Goal: Task Accomplishment & Management: Manage account settings

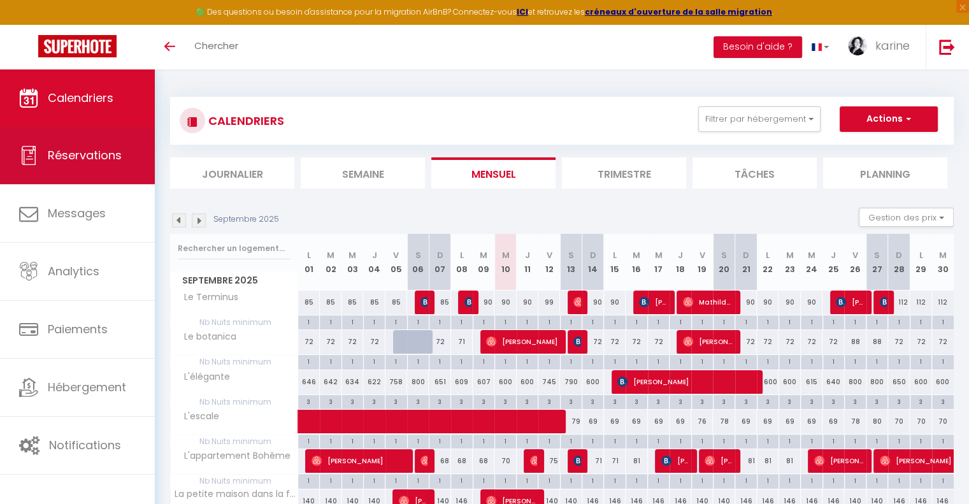
click at [99, 165] on link "Réservations" at bounding box center [77, 155] width 155 height 57
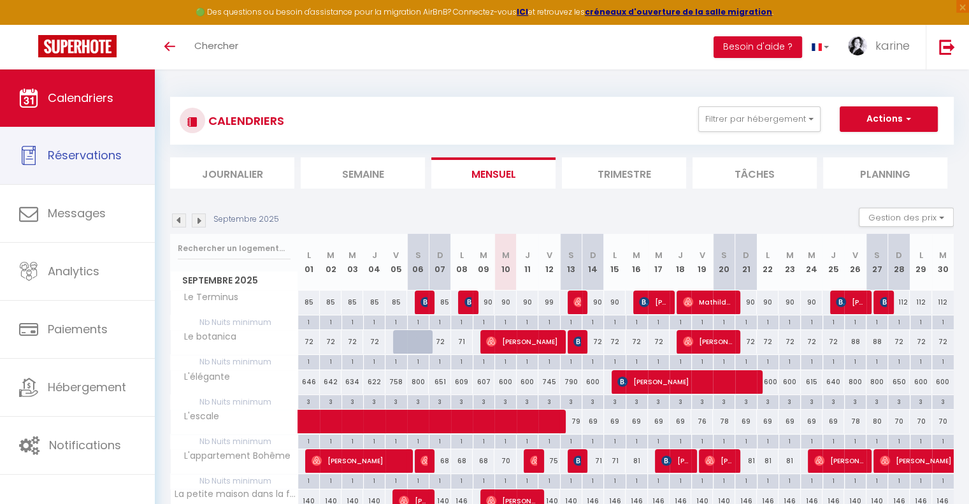
select select "not_cancelled"
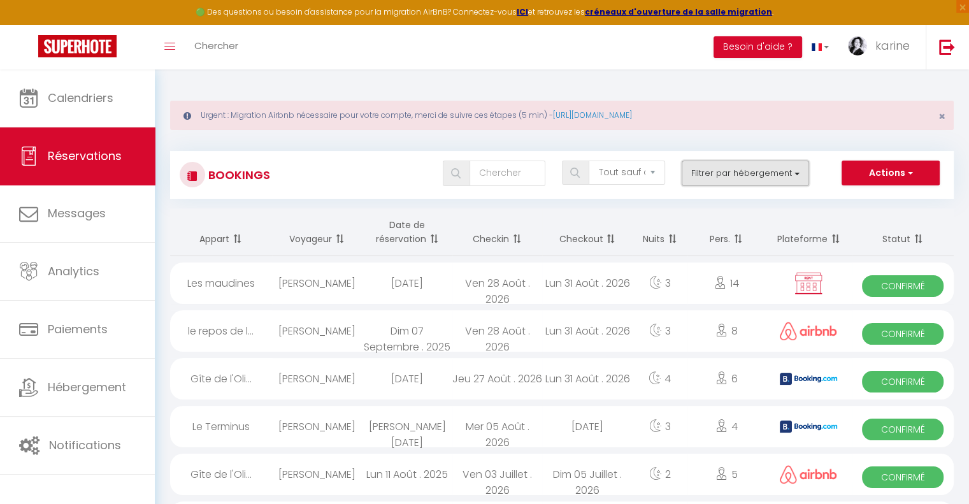
click at [752, 170] on button "Filtrer par hébergement" at bounding box center [745, 173] width 127 height 25
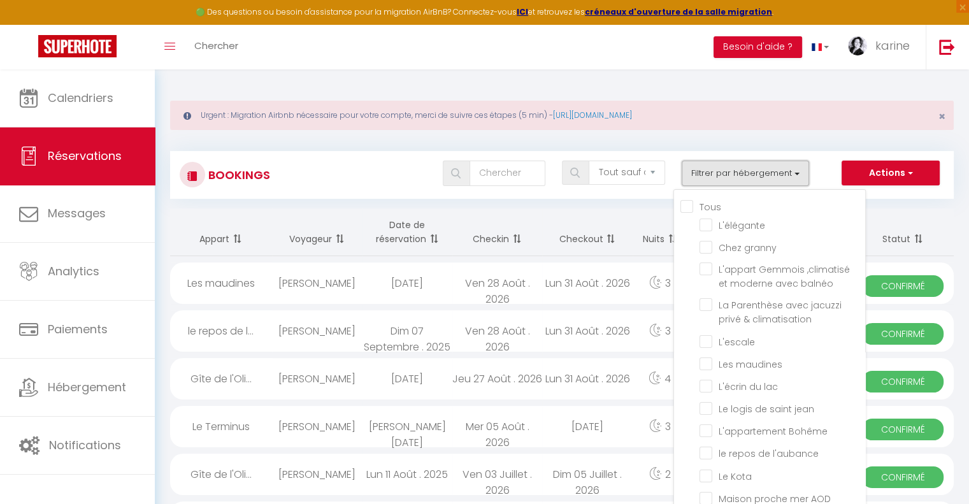
click at [752, 170] on button "Filtrer par hébergement" at bounding box center [745, 173] width 127 height 25
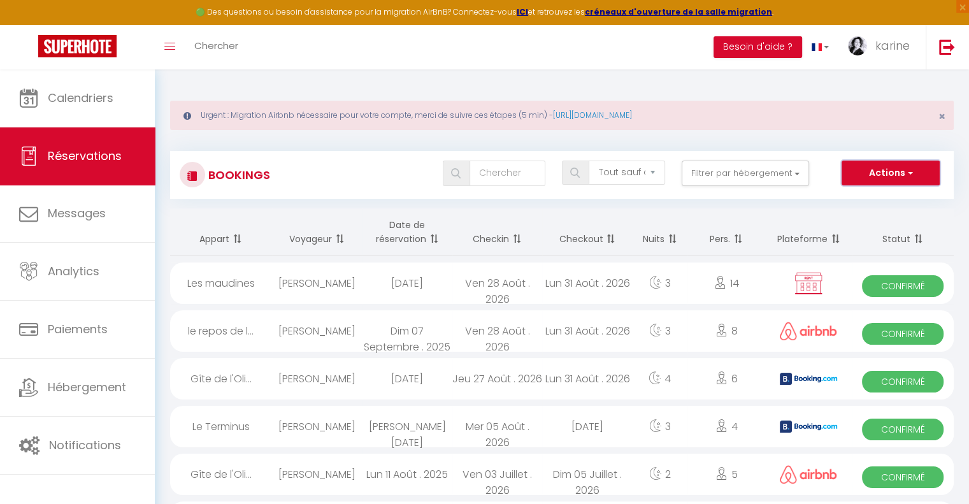
click at [908, 164] on button "Actions" at bounding box center [891, 173] width 98 height 25
click at [886, 221] on link "Exporter les réservations" at bounding box center [871, 217] width 136 height 17
type input "[EMAIL_ADDRESS][DOMAIN_NAME]"
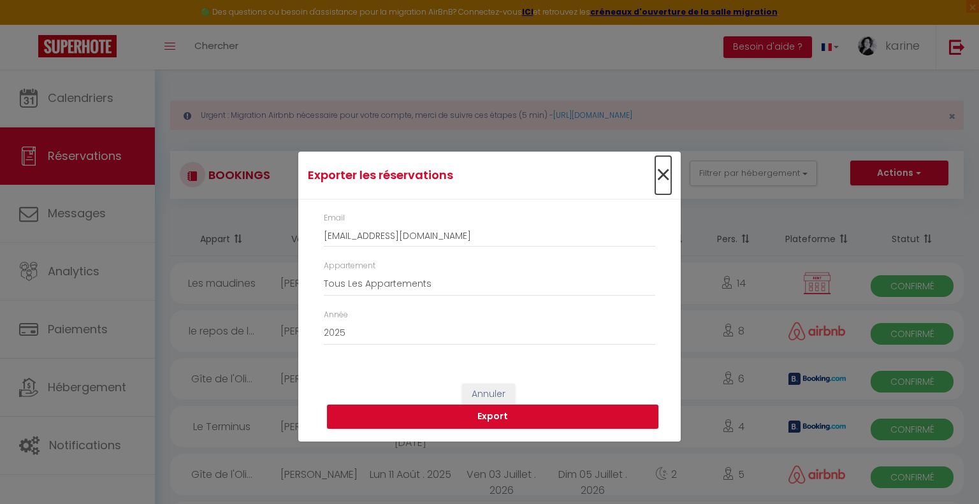
click at [658, 180] on span "×" at bounding box center [663, 175] width 16 height 38
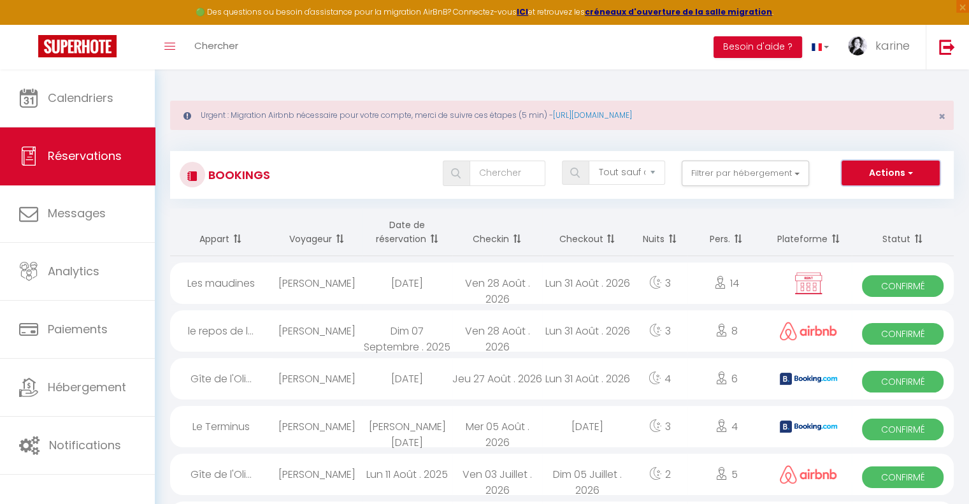
click at [886, 175] on button "Actions" at bounding box center [891, 173] width 98 height 25
click at [451, 69] on div "Toggle menubar Chercher BUTTON Besoin d'aide ? [PERSON_NAME] Paramètres Équipe" at bounding box center [525, 47] width 867 height 45
click at [911, 164] on button "Actions" at bounding box center [891, 173] width 98 height 25
click at [870, 221] on link "Exporter les réservations" at bounding box center [871, 217] width 136 height 17
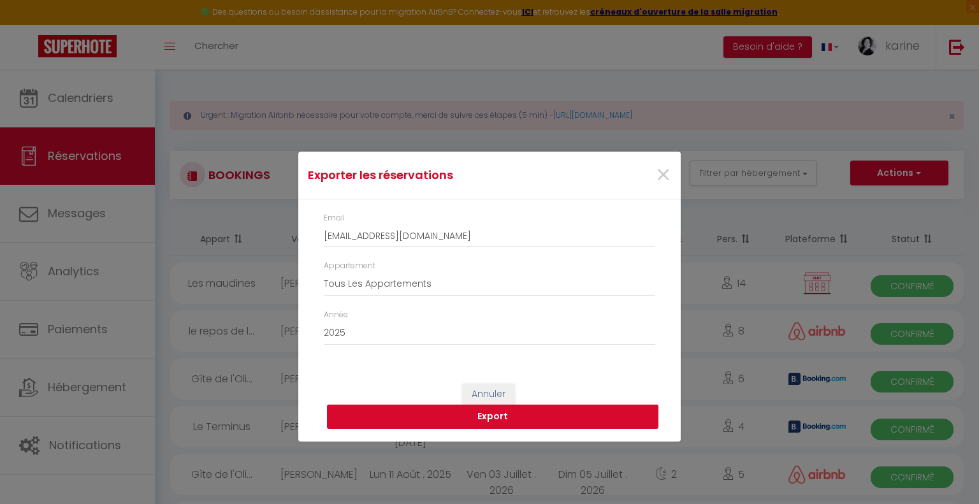
click at [508, 410] on button "Export" at bounding box center [492, 417] width 331 height 24
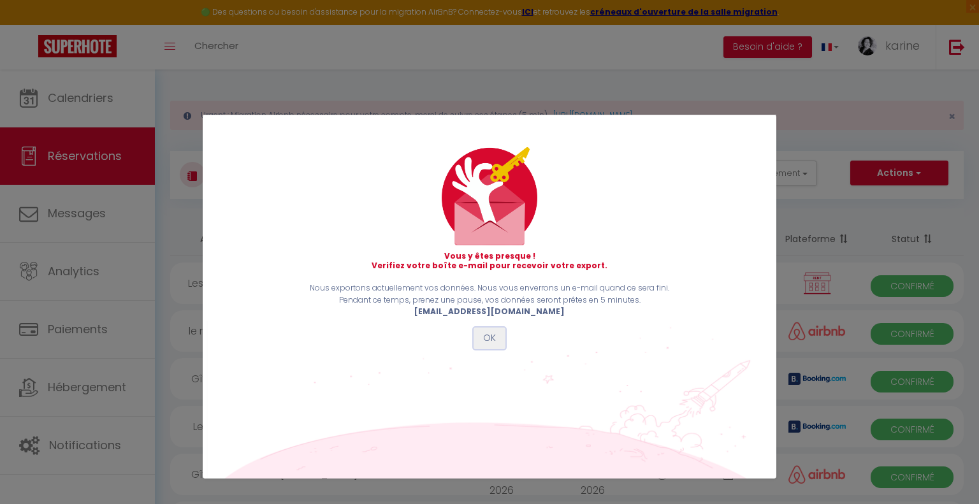
click at [487, 345] on button "OK" at bounding box center [489, 339] width 32 height 22
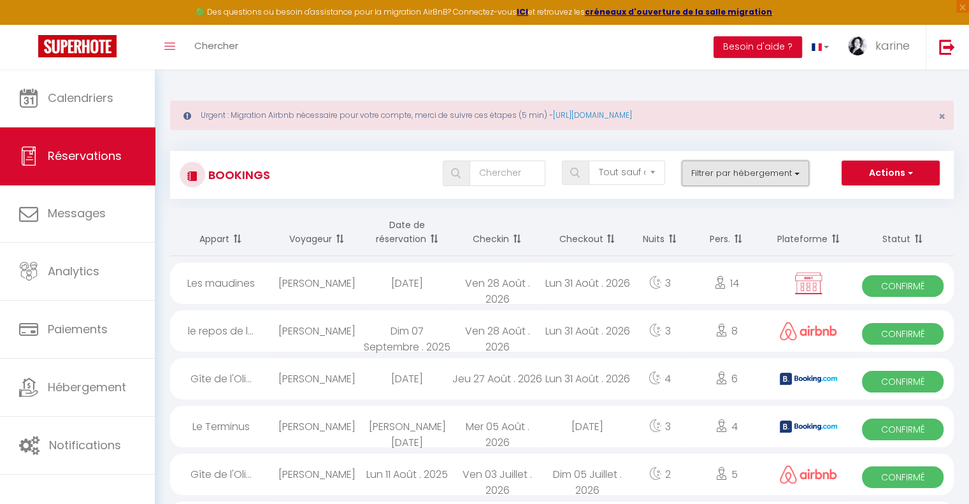
click at [752, 162] on button "Filtrer par hébergement" at bounding box center [745, 173] width 127 height 25
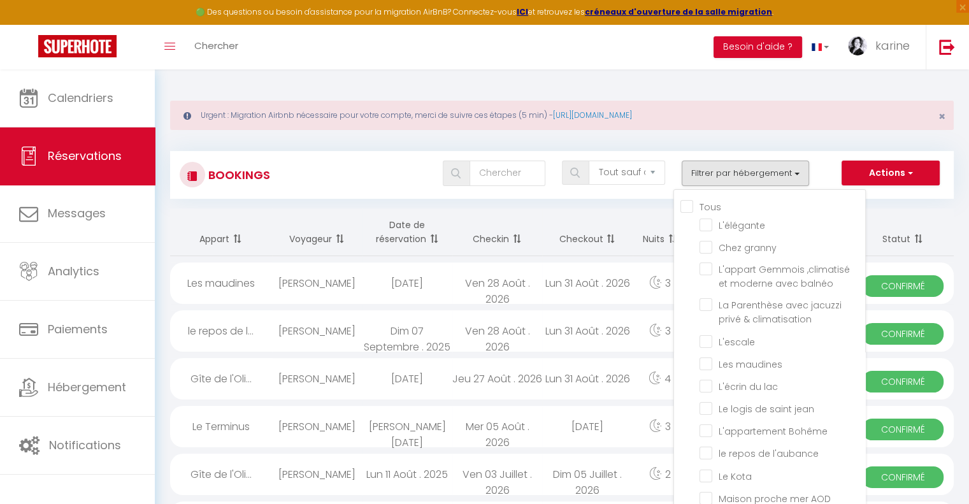
click at [688, 206] on input "Tous" at bounding box center [773, 205] width 185 height 13
checkbox input "true"
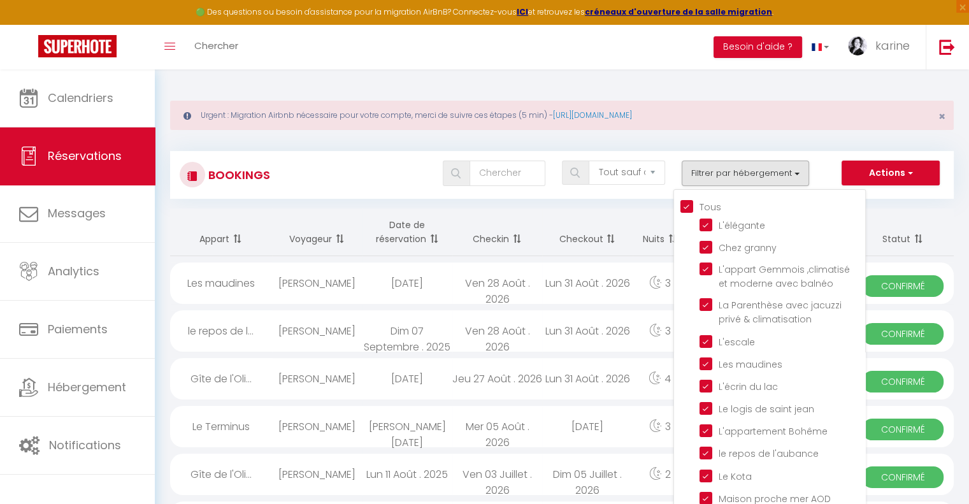
checkbox input "true"
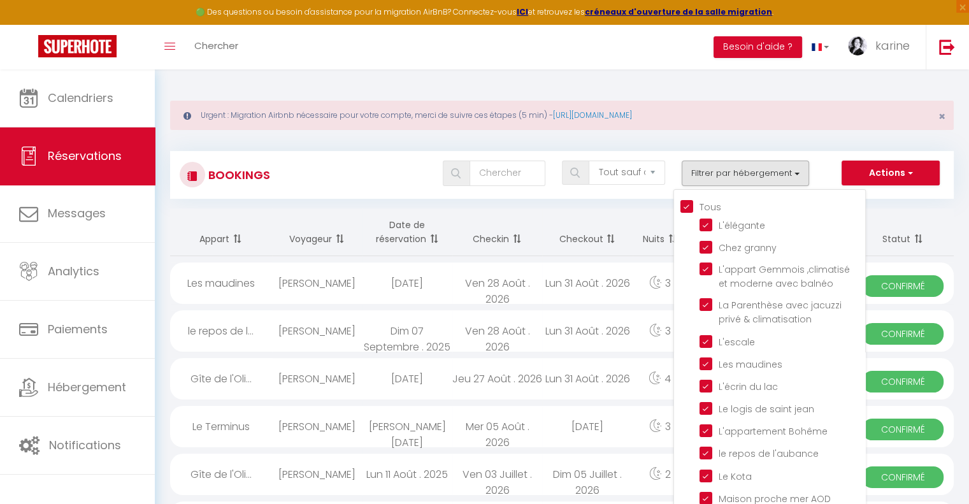
checkbox input "true"
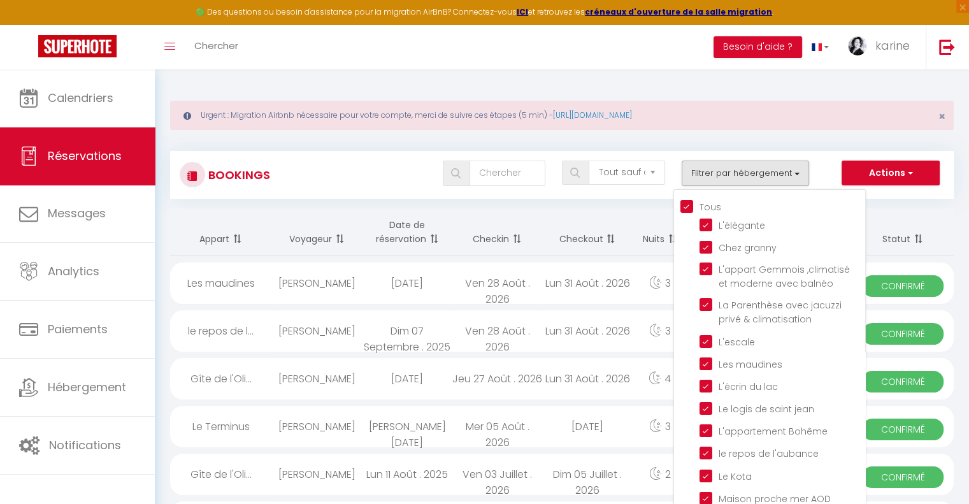
checkbox input "true"
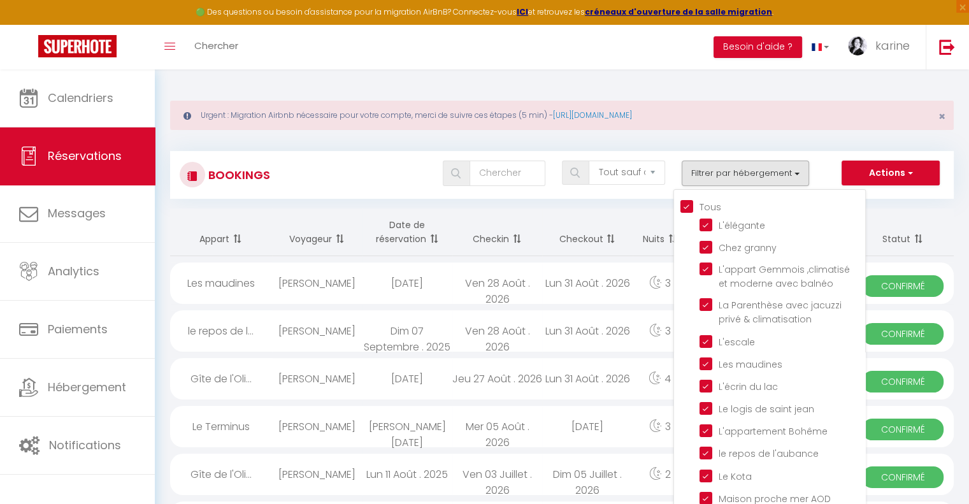
checkbox input "true"
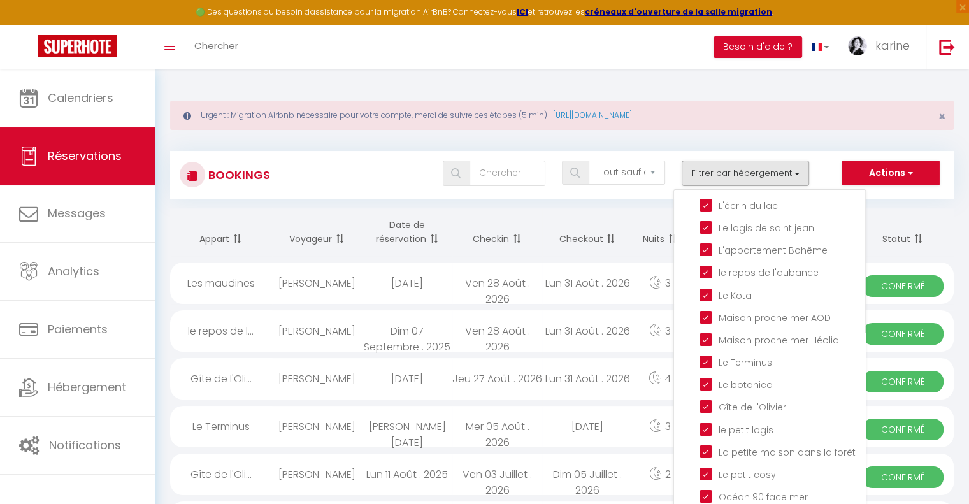
click at [820, 178] on div "Tous les statuts Annulé Confirmé Non Confirmé Tout sauf annulé No Show Request …" at bounding box center [594, 173] width 716 height 25
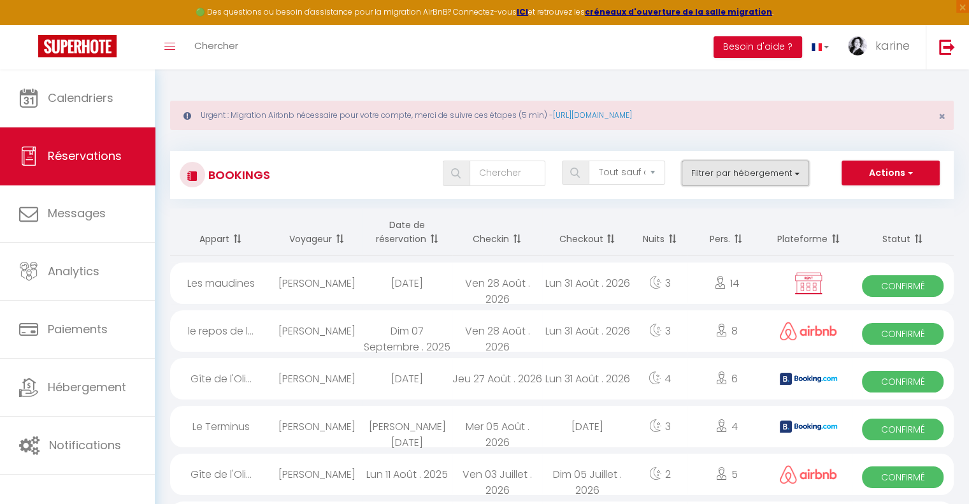
click at [766, 176] on button "Filtrer par hébergement" at bounding box center [745, 173] width 127 height 25
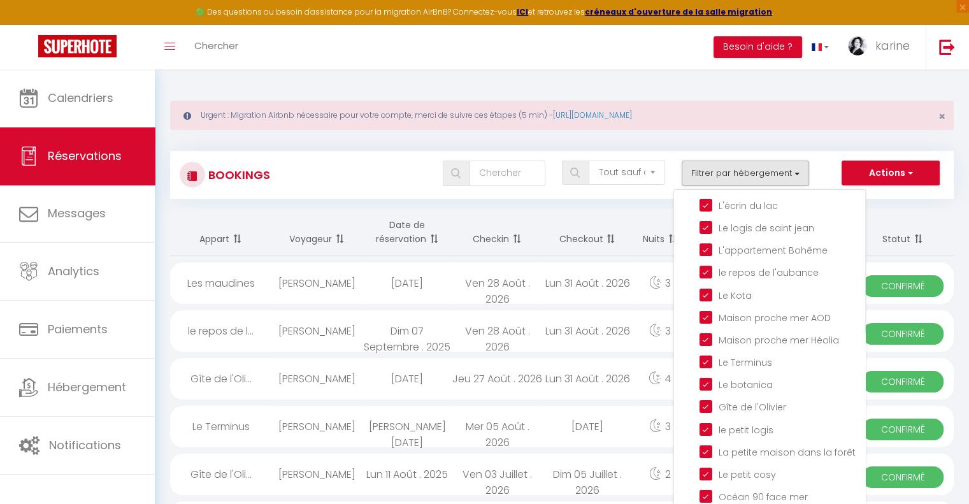
click at [821, 176] on div "Tous les statuts Annulé Confirmé Non Confirmé Tout sauf annulé No Show Request …" at bounding box center [594, 173] width 716 height 25
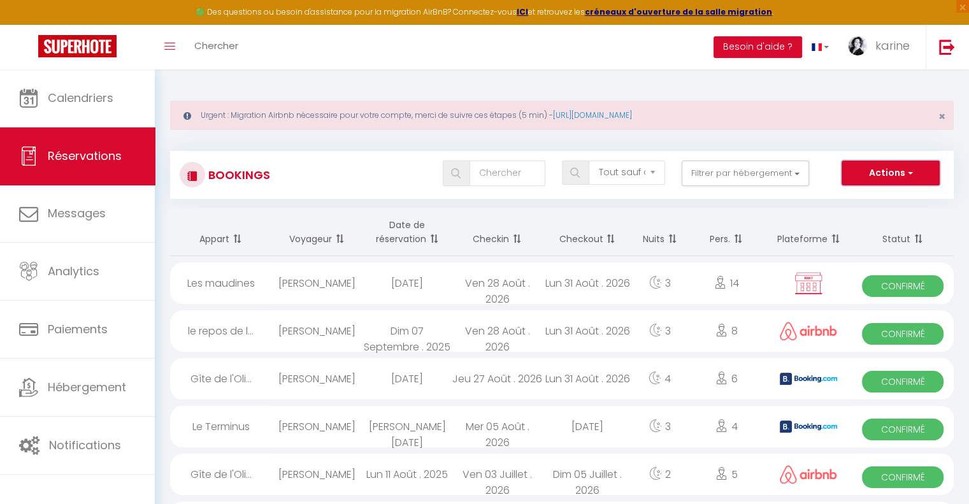
click at [860, 170] on button "Actions" at bounding box center [891, 173] width 98 height 25
click at [615, 173] on select "Tous les statuts Annulé Confirmé Non Confirmé Tout sauf annulé No Show Request" at bounding box center [627, 173] width 76 height 24
click at [693, 152] on div "Bookings Tous les statuts Annulé Confirmé Non Confirmé Tout sauf annulé No Show…" at bounding box center [562, 175] width 784 height 48
click at [762, 171] on button "Filtrer par hébergement" at bounding box center [745, 173] width 127 height 25
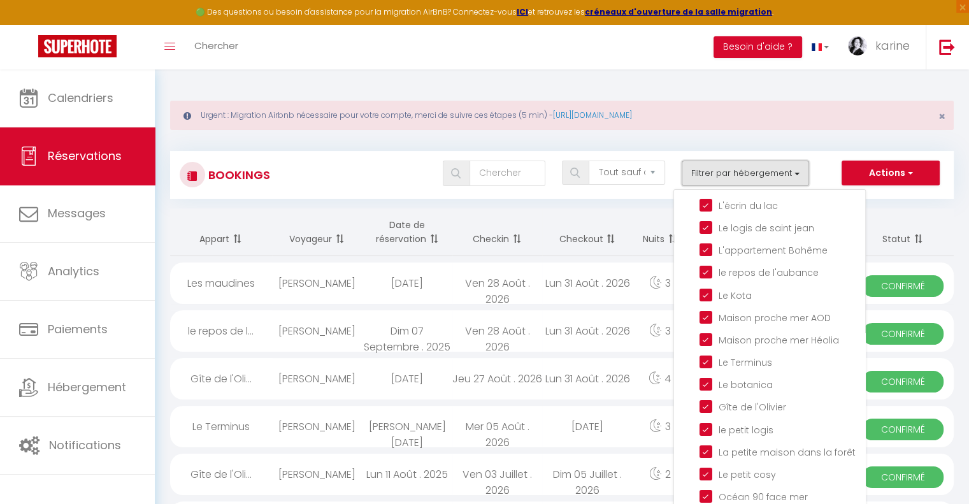
click at [762, 171] on button "Filtrer par hébergement" at bounding box center [745, 173] width 127 height 25
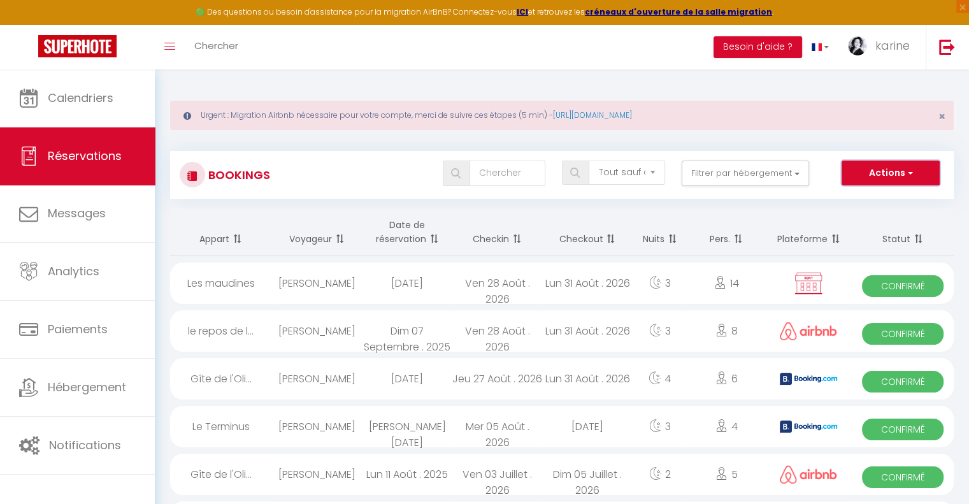
click at [879, 177] on button "Actions" at bounding box center [891, 173] width 98 height 25
click at [823, 164] on div "Tous les statuts Annulé Confirmé Non Confirmé Tout sauf annulé No Show Request …" at bounding box center [594, 173] width 716 height 25
click at [721, 177] on button "Filtrer par hébergement" at bounding box center [745, 173] width 127 height 25
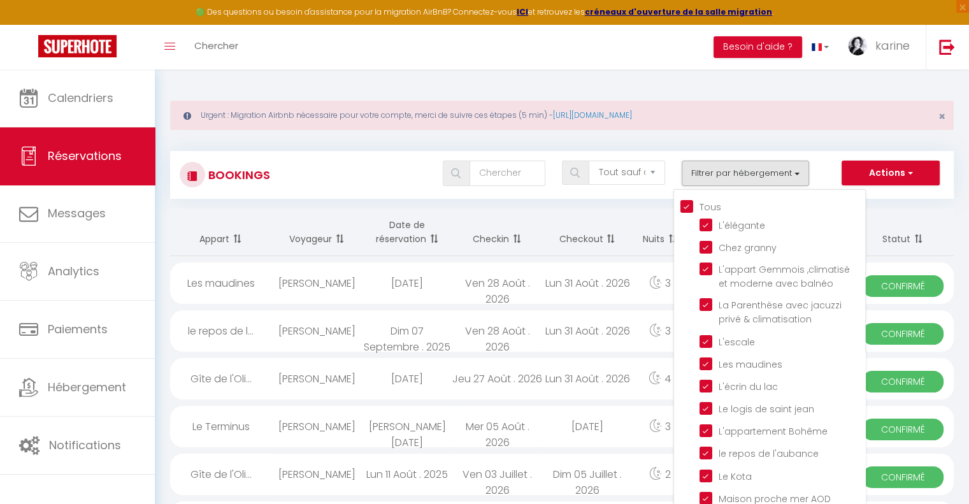
click at [818, 173] on div "Tous les statuts Annulé Confirmé Non Confirmé Tout sauf annulé No Show Request …" at bounding box center [594, 173] width 716 height 25
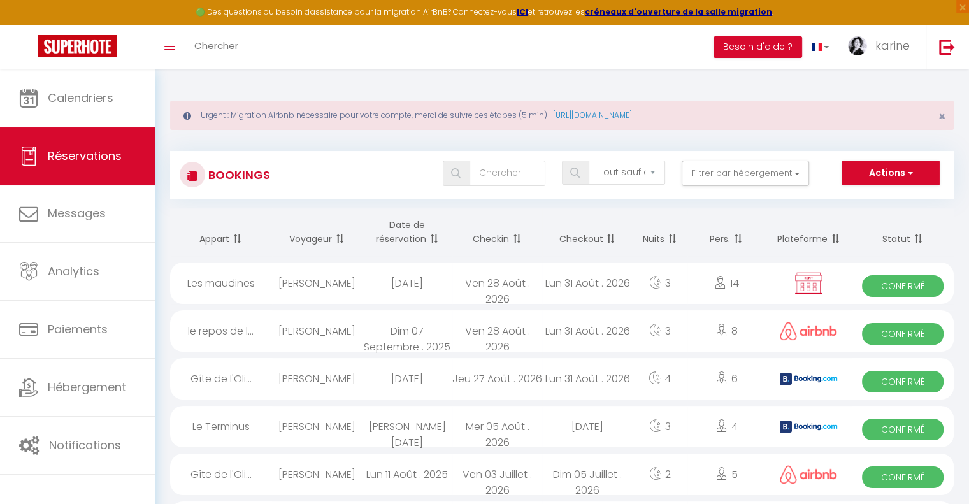
click at [373, 182] on div "Tous les statuts Annulé Confirmé Non Confirmé Tout sauf annulé No Show Request …" at bounding box center [594, 173] width 716 height 25
click at [724, 177] on button "Filtrer par hébergement" at bounding box center [745, 173] width 127 height 25
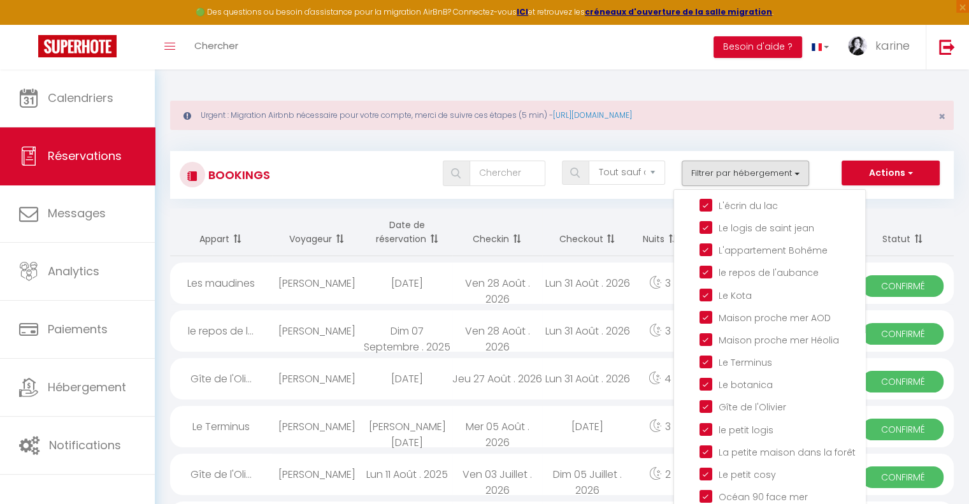
click at [382, 166] on div "Tous les statuts Annulé Confirmé Non Confirmé Tout sauf annulé No Show Request …" at bounding box center [594, 173] width 716 height 25
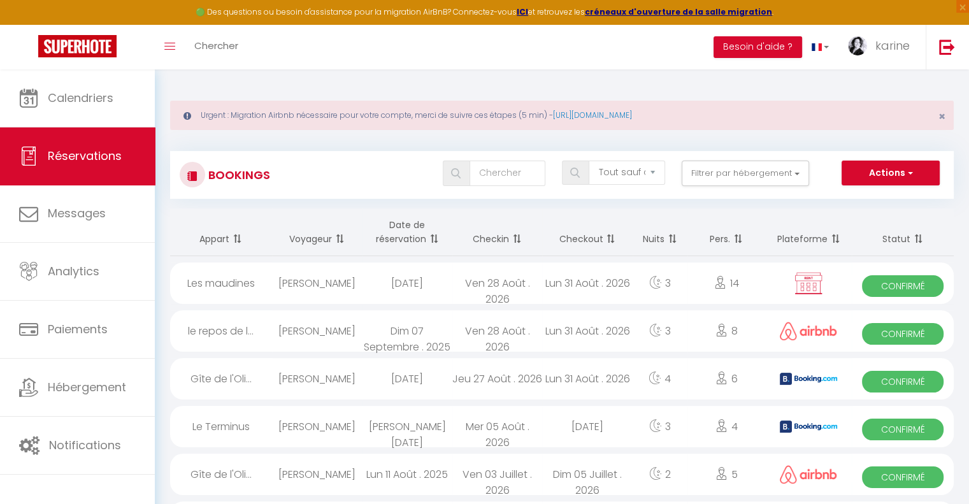
click at [336, 177] on div "Tous les statuts Annulé Confirmé Non Confirmé Tout sauf annulé No Show Request …" at bounding box center [594, 173] width 716 height 25
click at [873, 178] on button "Actions" at bounding box center [891, 173] width 98 height 25
click at [819, 177] on div "Tous les statuts Annulé Confirmé Non Confirmé Tout sauf annulé No Show Request …" at bounding box center [594, 173] width 716 height 25
click at [891, 173] on button "Actions" at bounding box center [891, 173] width 98 height 25
click at [877, 216] on link "Exporter les réservations" at bounding box center [871, 217] width 136 height 17
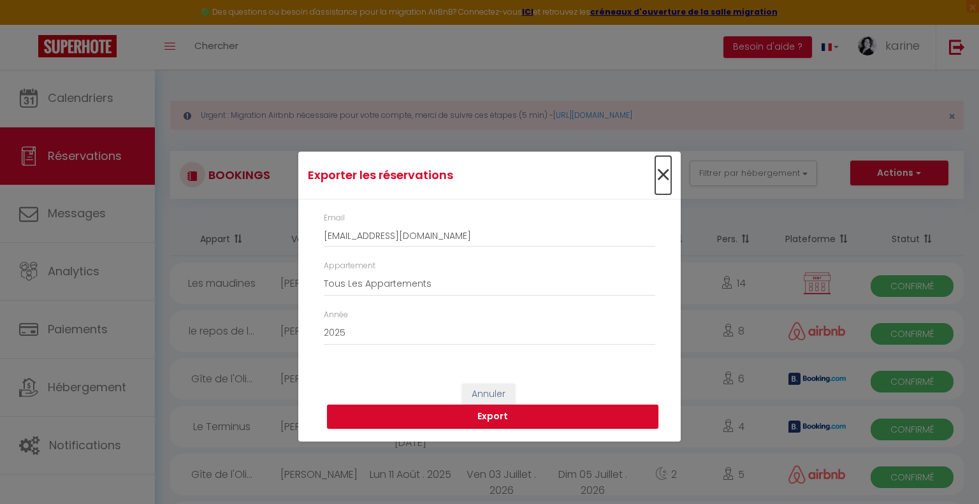
click at [659, 175] on span "×" at bounding box center [663, 175] width 16 height 38
